Goal: Task Accomplishment & Management: Manage account settings

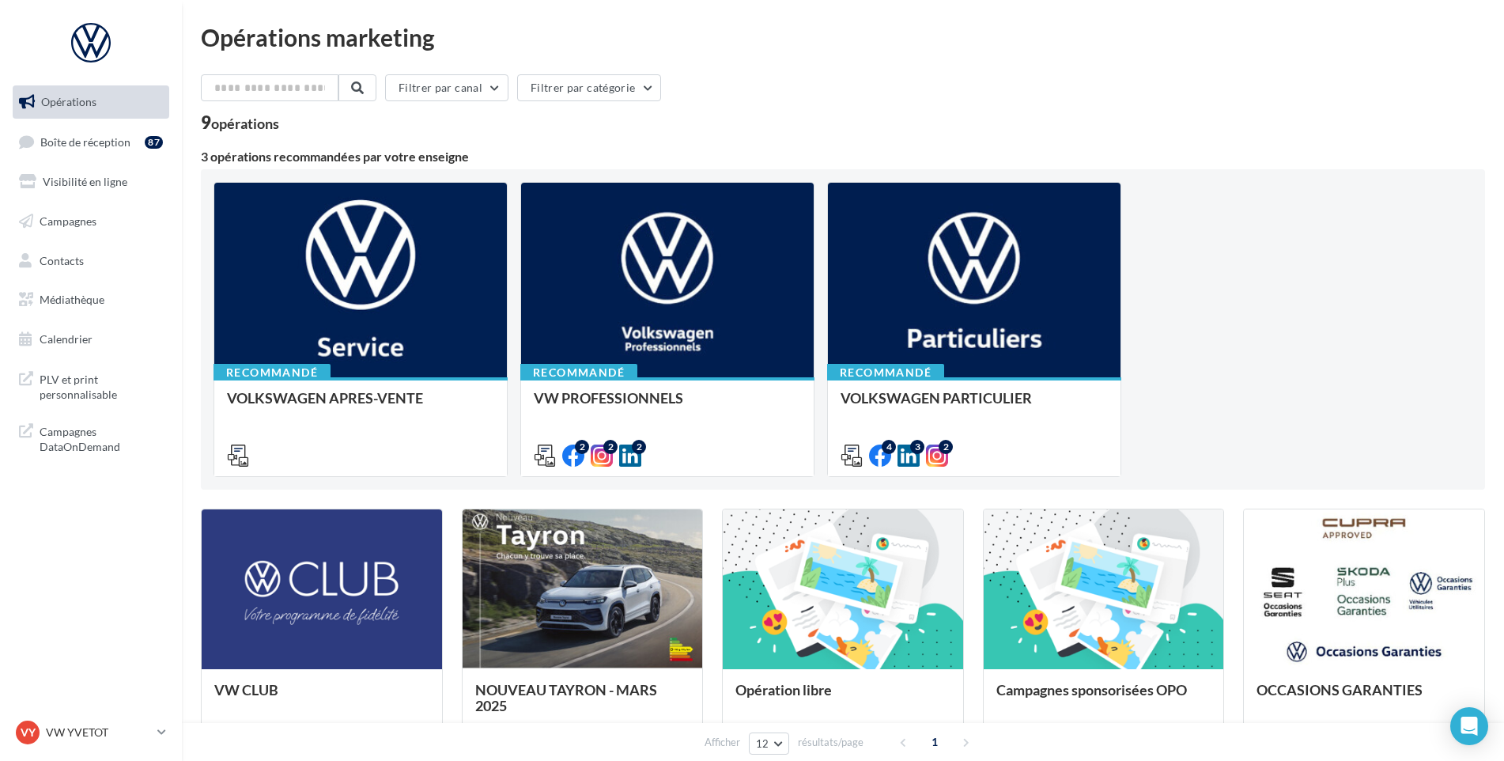
click at [70, 123] on ul "Opérations Boîte de réception 87 Visibilité en ligne Campagnes Contacts Médiath…" at bounding box center [90, 220] width 169 height 283
click at [77, 144] on span "Boîte de réception" at bounding box center [85, 140] width 90 height 13
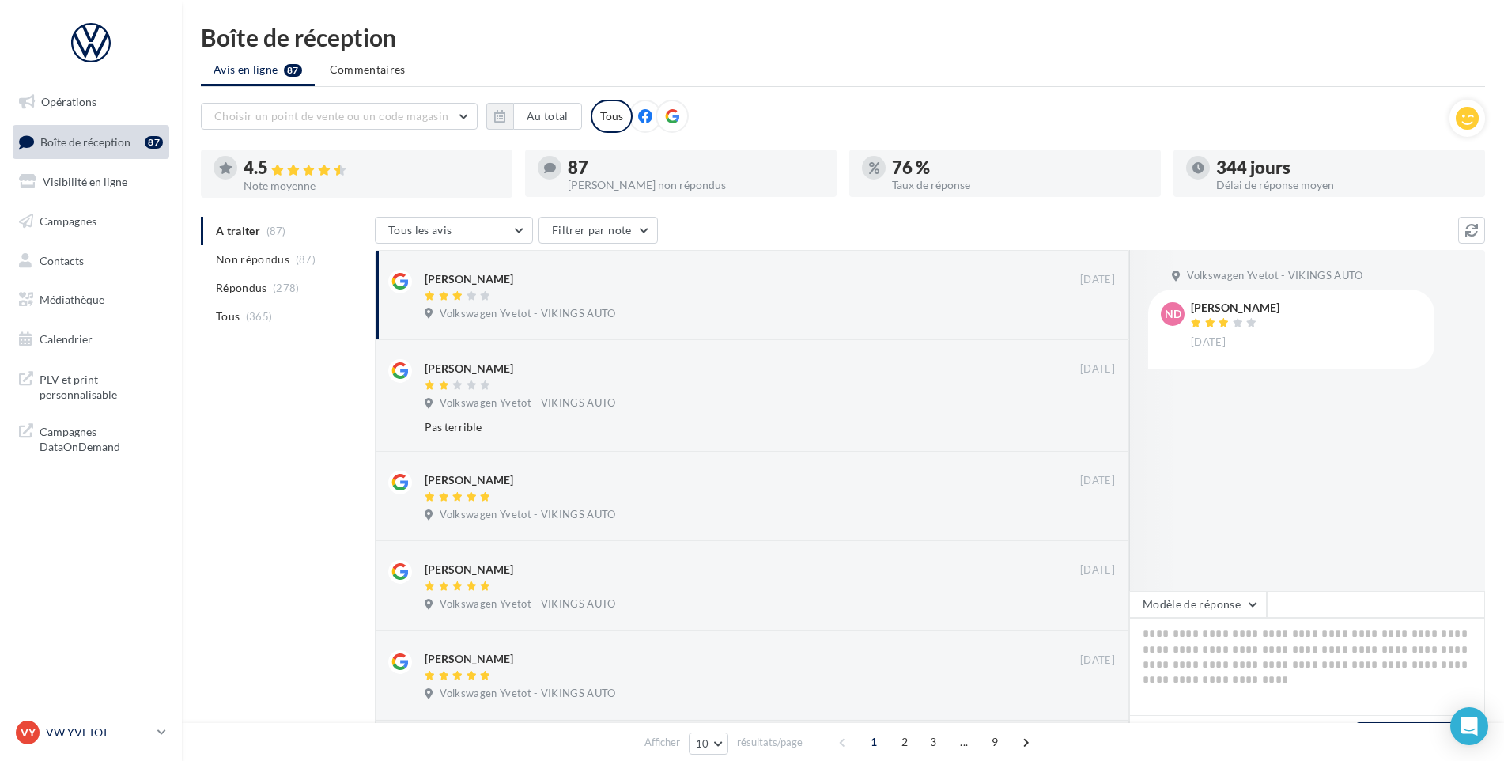
click at [74, 739] on p "VW YVETOT" at bounding box center [98, 732] width 105 height 16
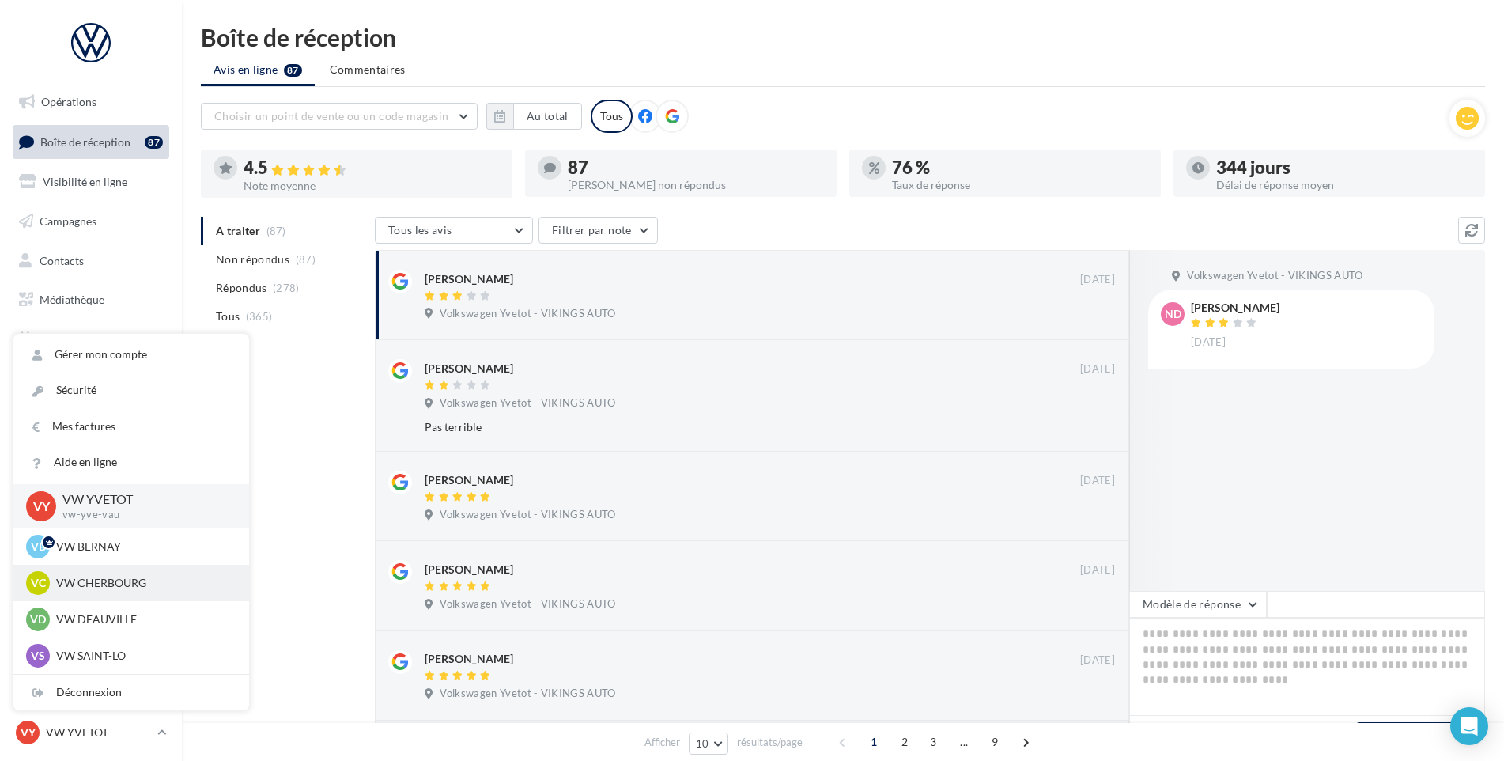
click at [142, 595] on div "VC VW CHERBOURG vw-tour-vau" at bounding box center [131, 583] width 236 height 36
click at [139, 589] on p "VW CHERBOURG" at bounding box center [143, 583] width 174 height 16
